Goal: Find specific page/section: Find specific page/section

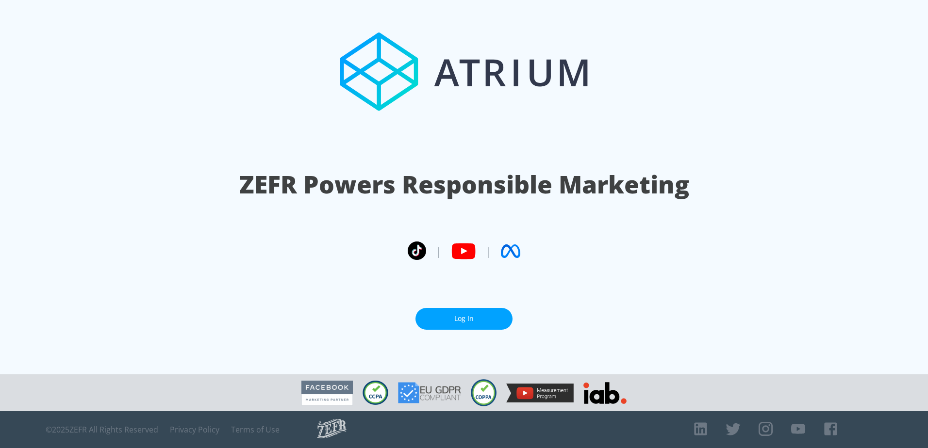
click at [444, 311] on link "Log In" at bounding box center [463, 319] width 97 height 22
